Goal: Task Accomplishment & Management: Use online tool/utility

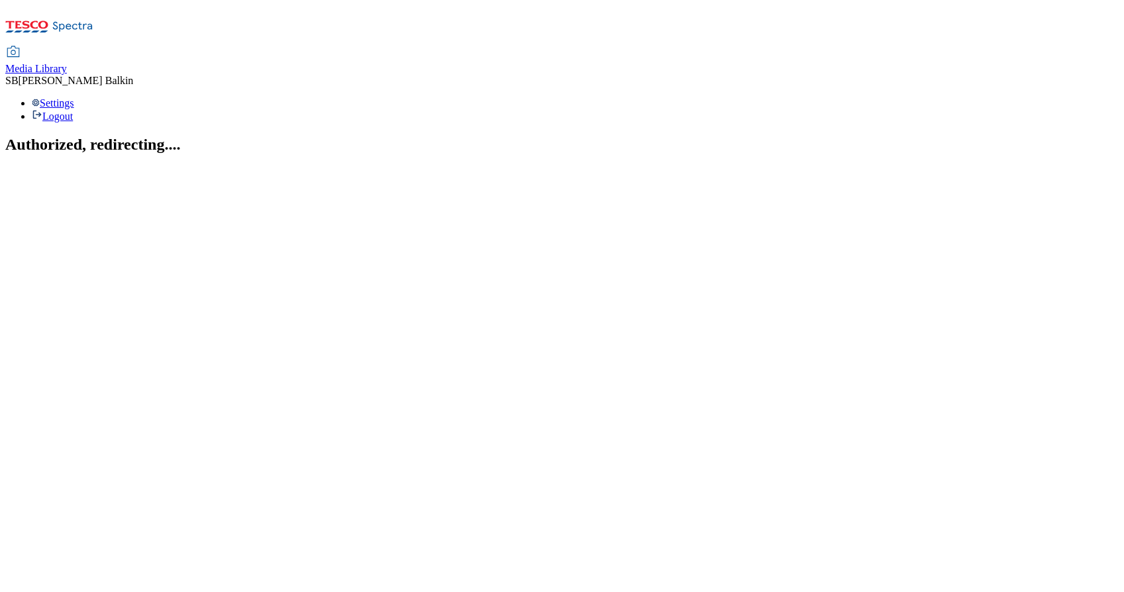
click at [67, 63] on span "Media Library" at bounding box center [36, 68] width 62 height 11
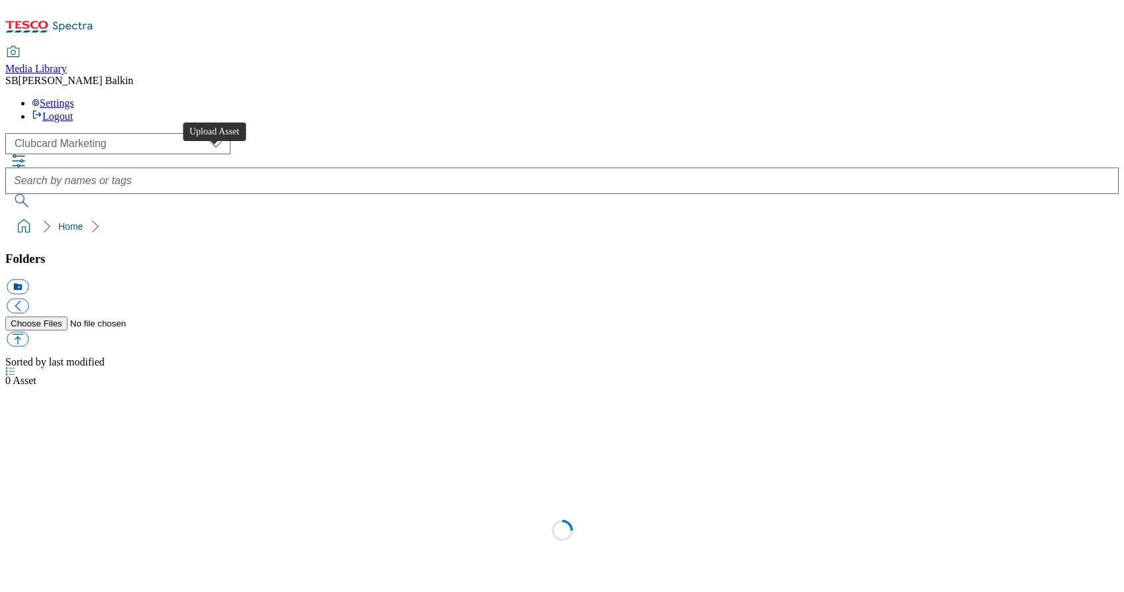
scroll to position [1, 0]
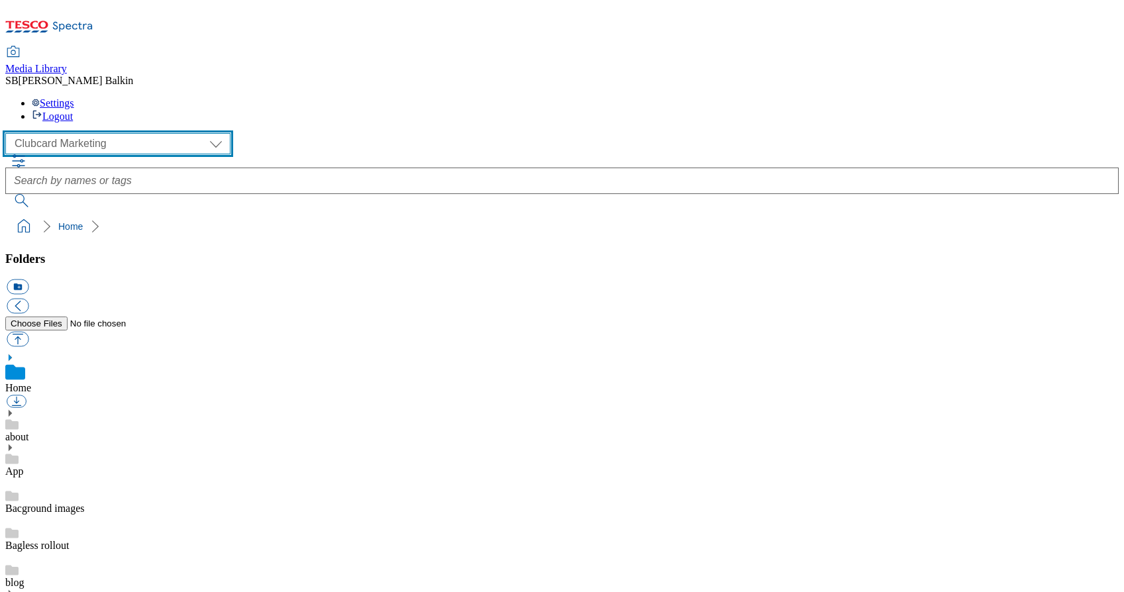
click at [117, 133] on select "Clubcard Marketing Dotcom UK FnF Stores GHS Marketing [GEOGRAPHIC_DATA] GHS Pro…" at bounding box center [117, 143] width 225 height 21
select select "flare-ghs-mktg"
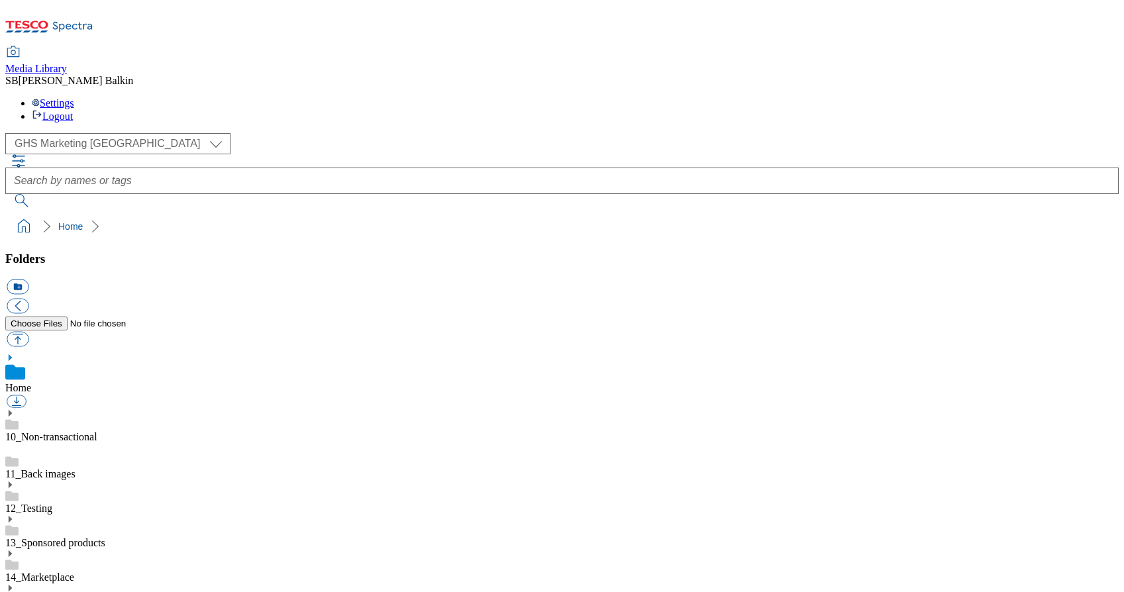
click at [12, 585] on use at bounding box center [10, 588] width 3 height 7
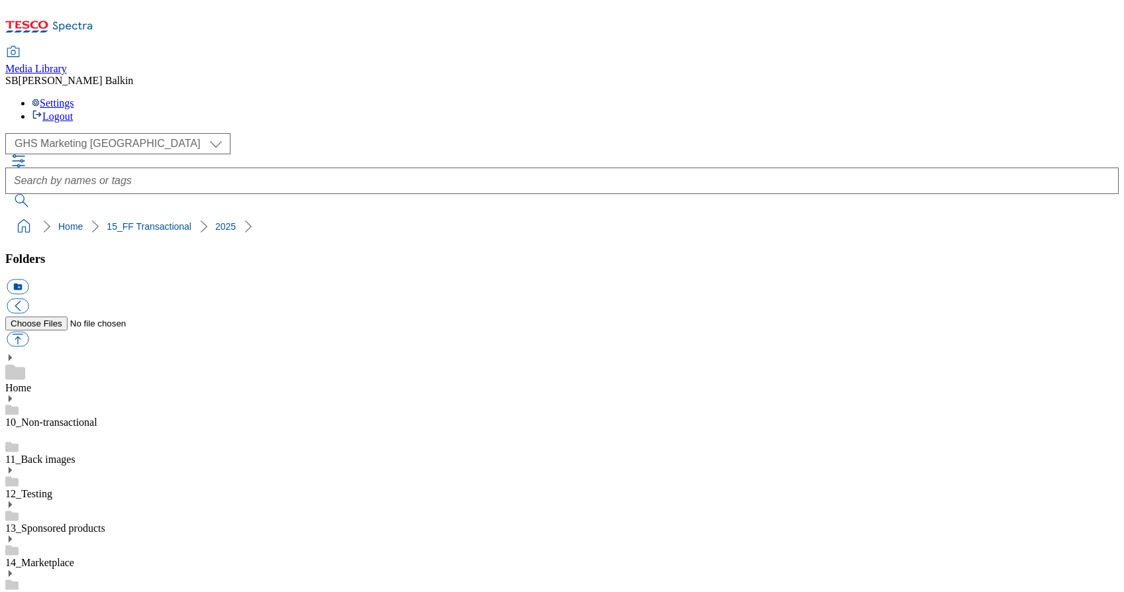
scroll to position [148, 0]
click at [28, 279] on button "icon_new_folder" at bounding box center [18, 286] width 22 height 15
type input "2527"
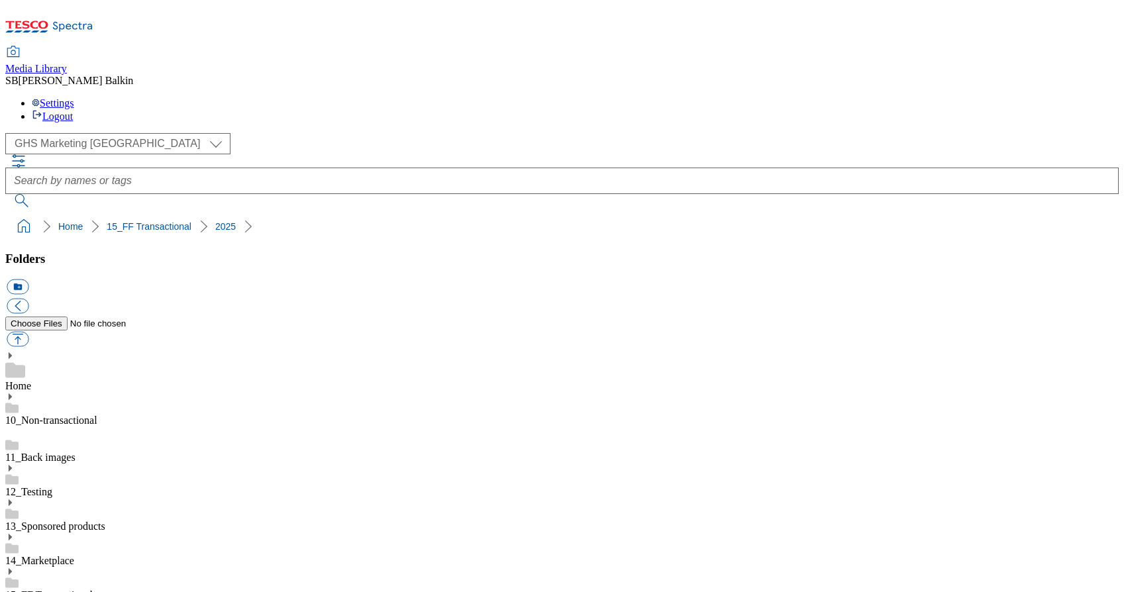
click at [28, 279] on button "icon_new_folder" at bounding box center [18, 286] width 22 height 15
type input "Changeover"
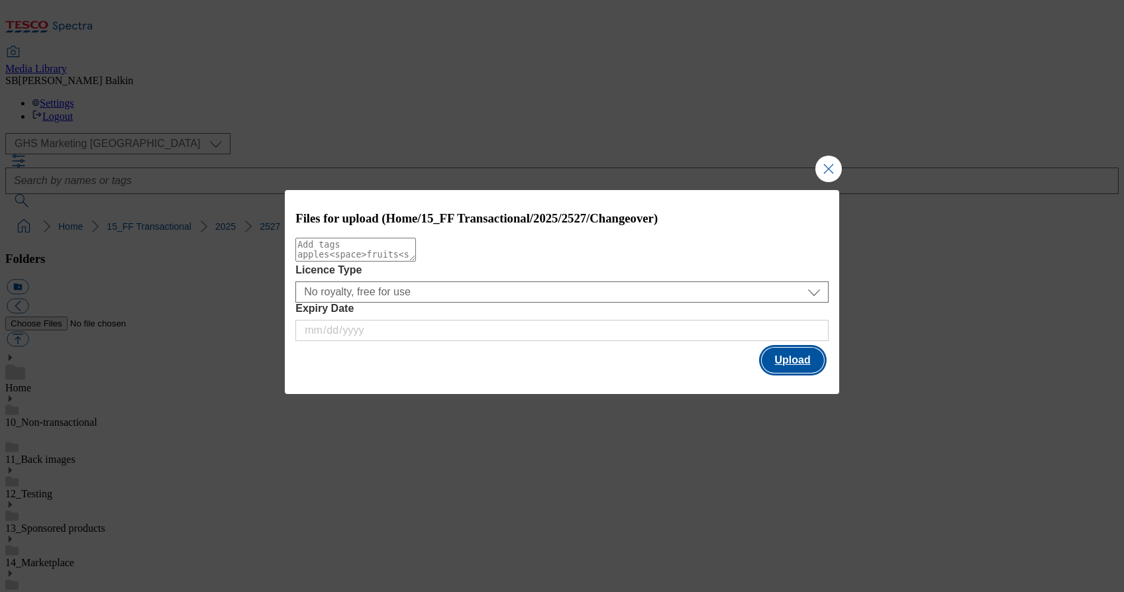
click at [788, 361] on button "Upload" at bounding box center [793, 360] width 62 height 25
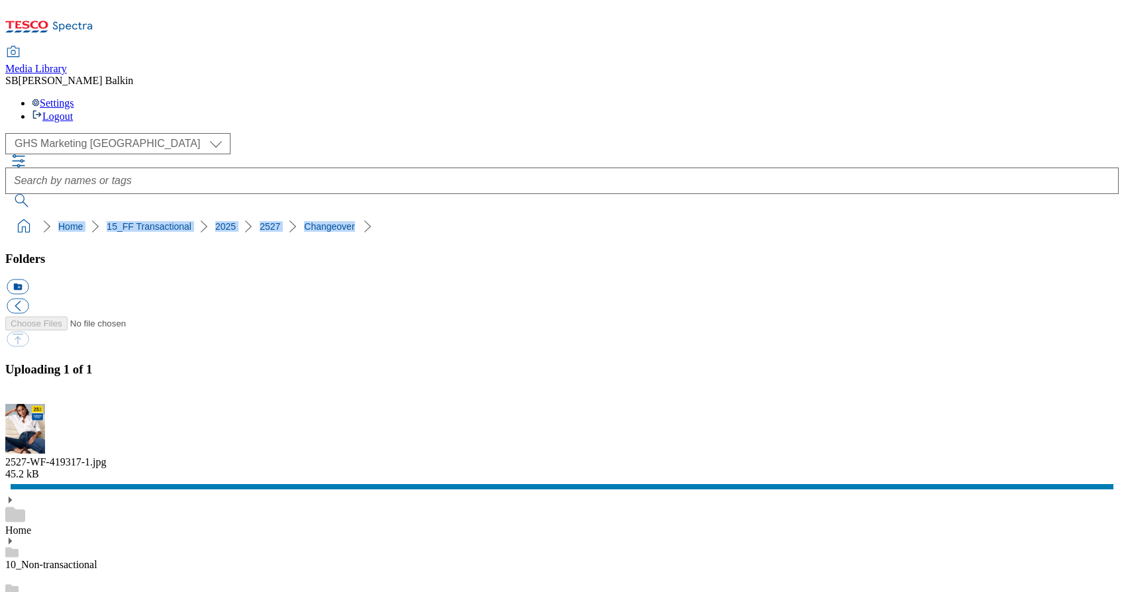
drag, startPoint x: 5, startPoint y: 130, endPoint x: 307, endPoint y: 126, distance: 302.7
click at [307, 214] on nav "Home 15_FF Transactional 2025 2527 Changeover" at bounding box center [561, 226] width 1113 height 25
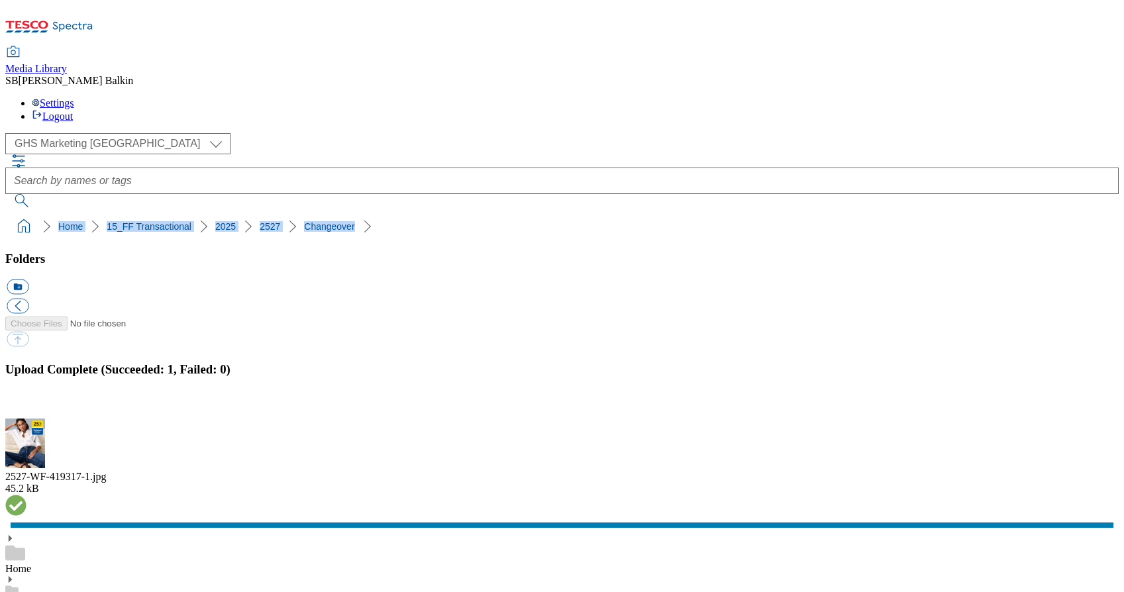
copy ol "Home 15_FF Transactional 2025 2527 Changeover"
click at [26, 405] on button "button" at bounding box center [17, 411] width 20 height 13
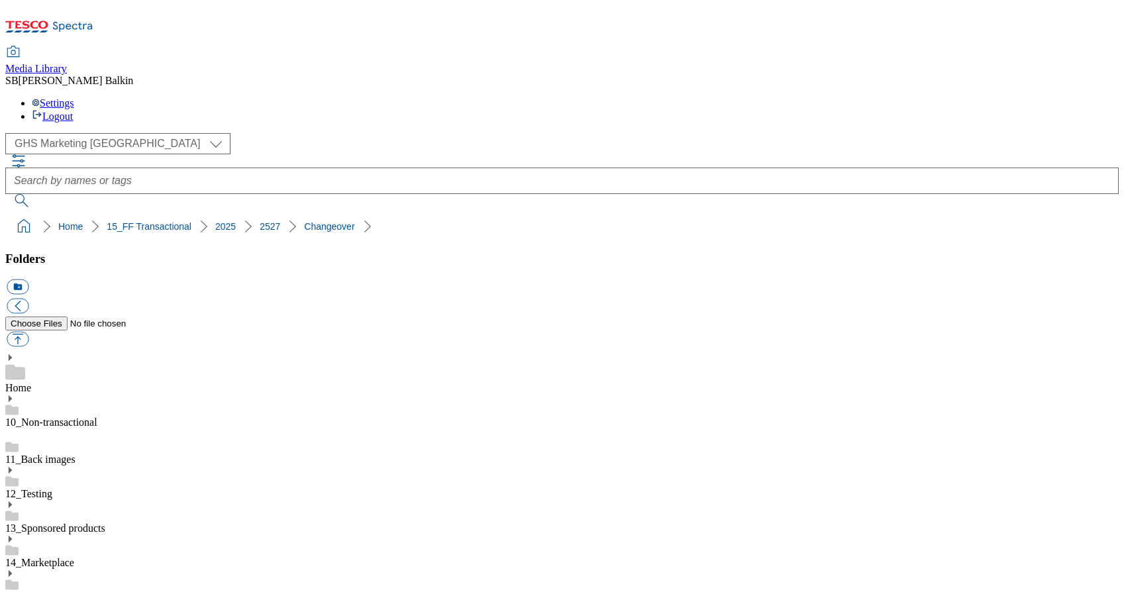
click at [28, 279] on button "icon_new_folder" at bounding box center [18, 286] width 22 height 15
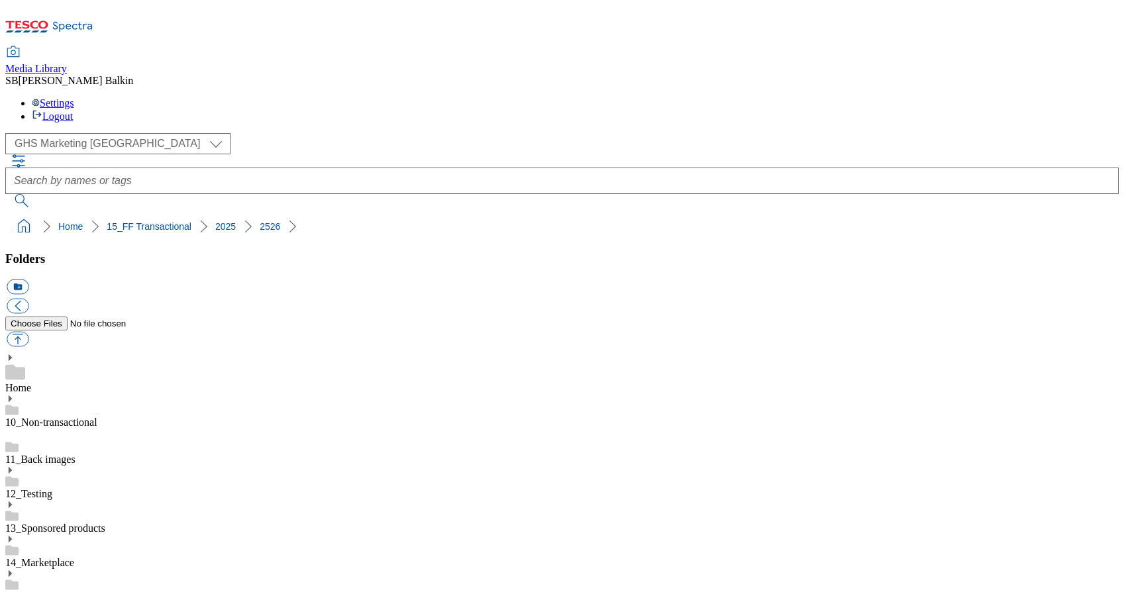
type input "[DATE] BL"
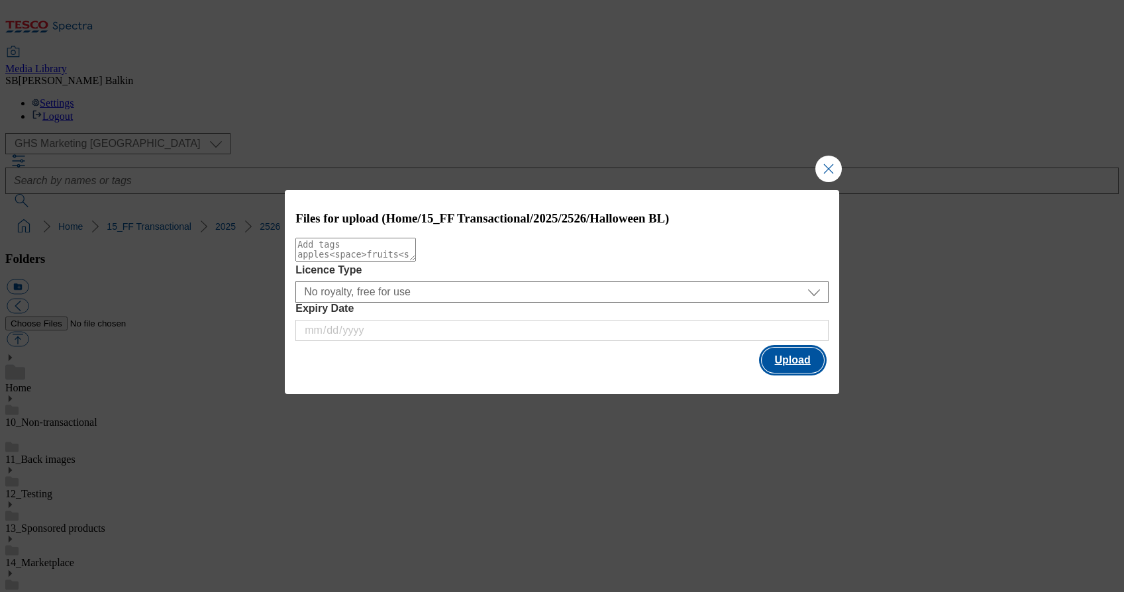
click at [780, 362] on button "Upload" at bounding box center [793, 360] width 62 height 25
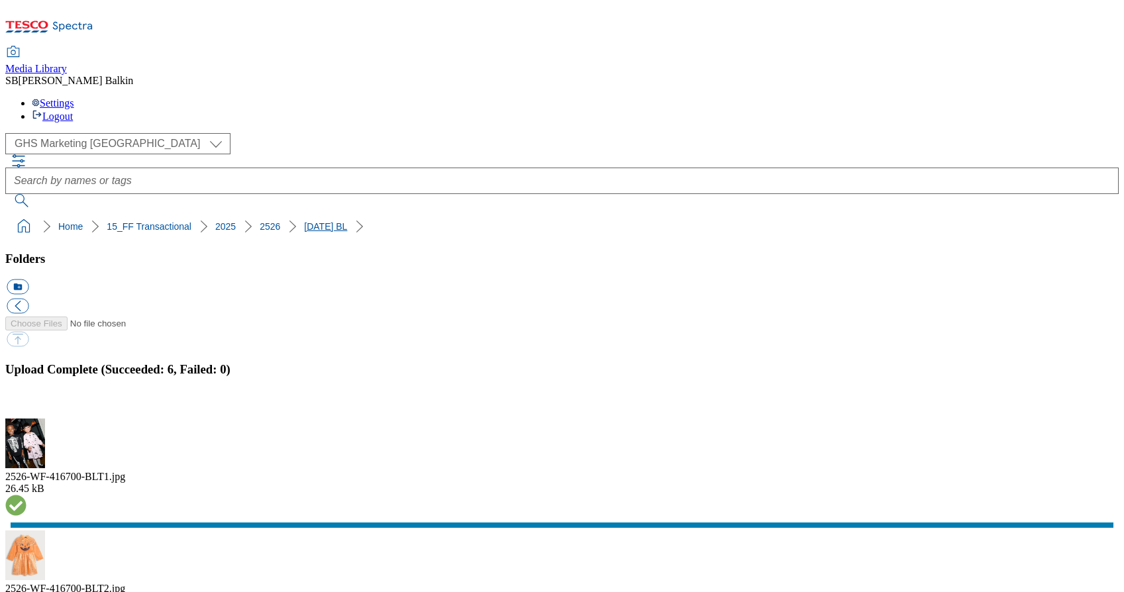
drag, startPoint x: 5, startPoint y: 126, endPoint x: 297, endPoint y: 130, distance: 291.4
click at [306, 214] on nav "Home 15_FF Transactional 2025 [DATE] BL" at bounding box center [561, 226] width 1113 height 25
copy ol "Home 15_FF Transactional 2025 [DATE] B"
